Goal: Information Seeking & Learning: Find specific fact

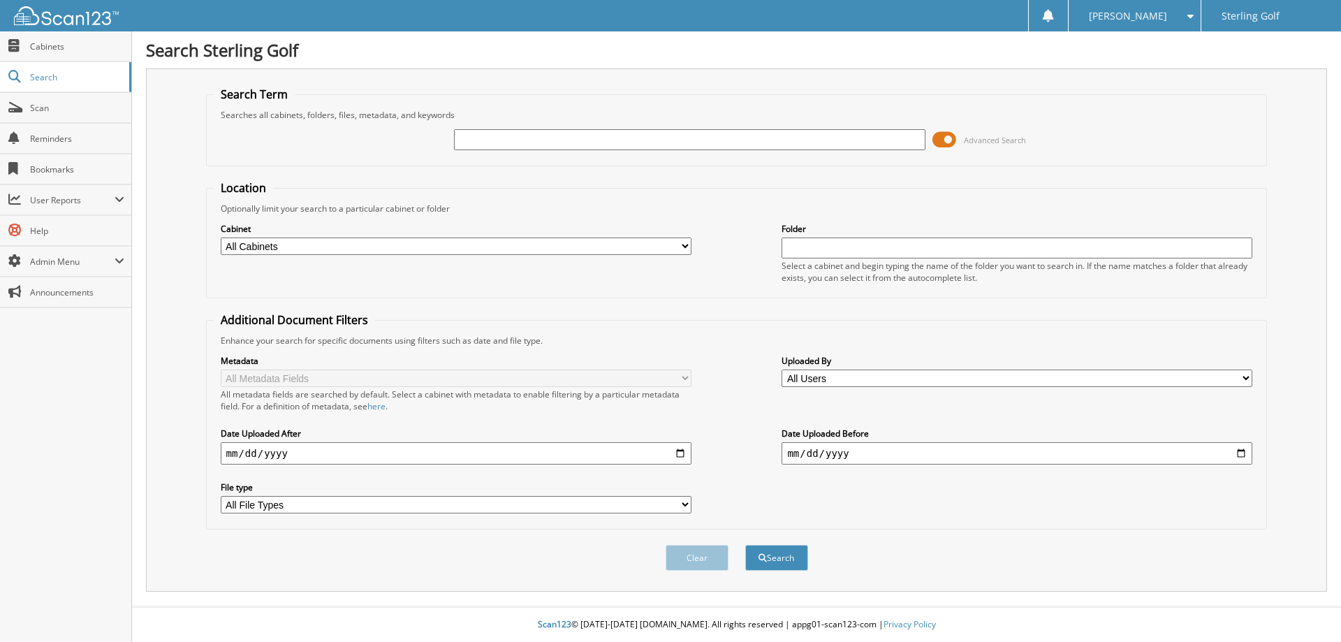
click at [543, 140] on input "text" at bounding box center [689, 139] width 471 height 21
type input "holden"
click at [771, 553] on button "Search" at bounding box center [776, 558] width 63 height 26
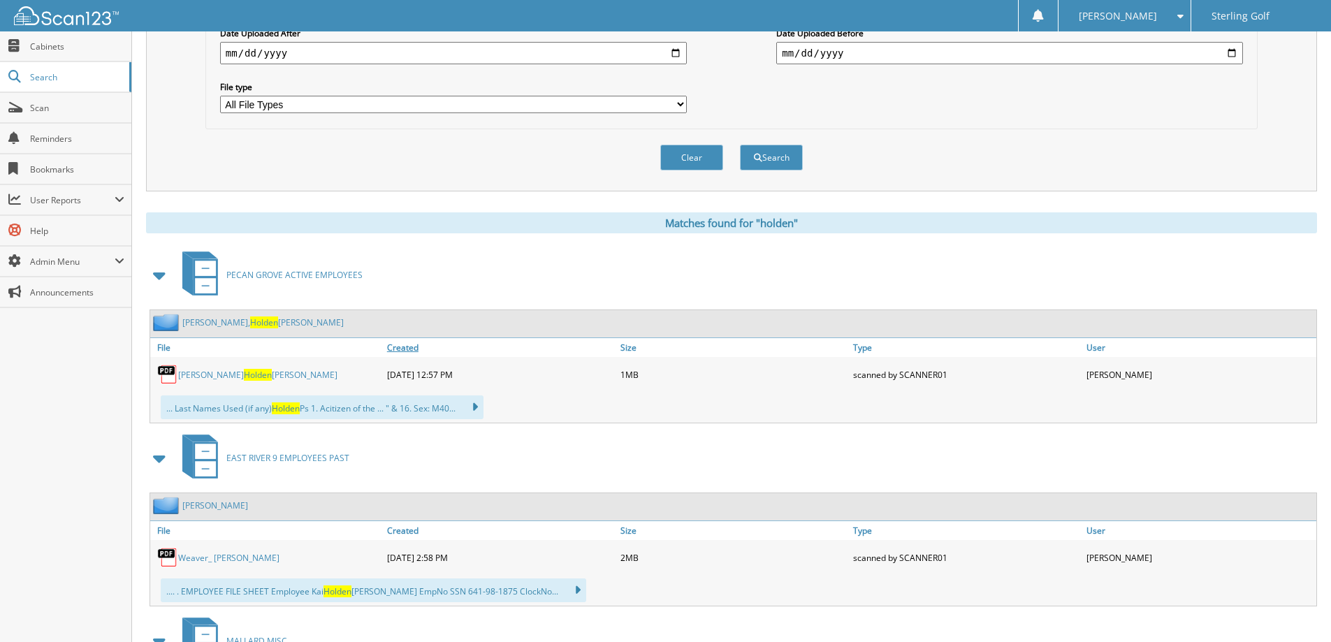
scroll to position [419, 0]
